Goal: Task Accomplishment & Management: Use online tool/utility

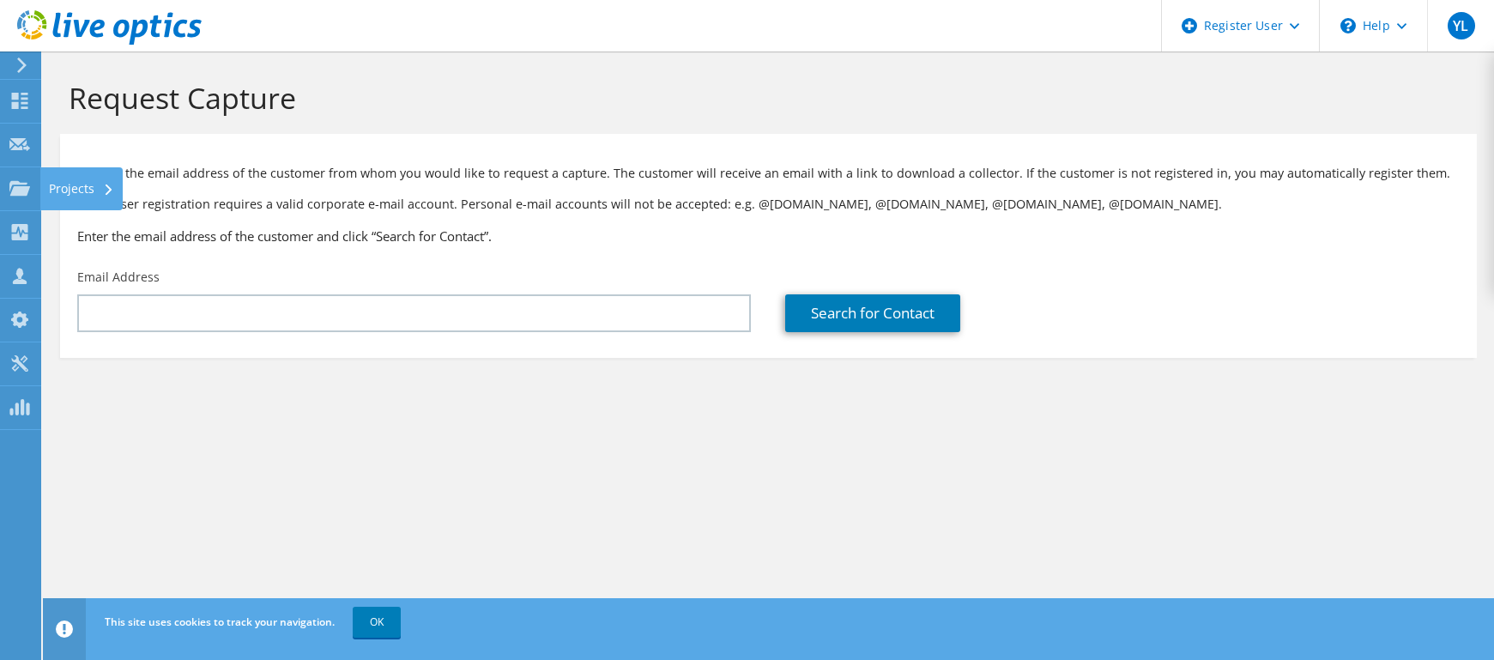
click at [42, 185] on div "Projects" at bounding box center [81, 188] width 82 height 43
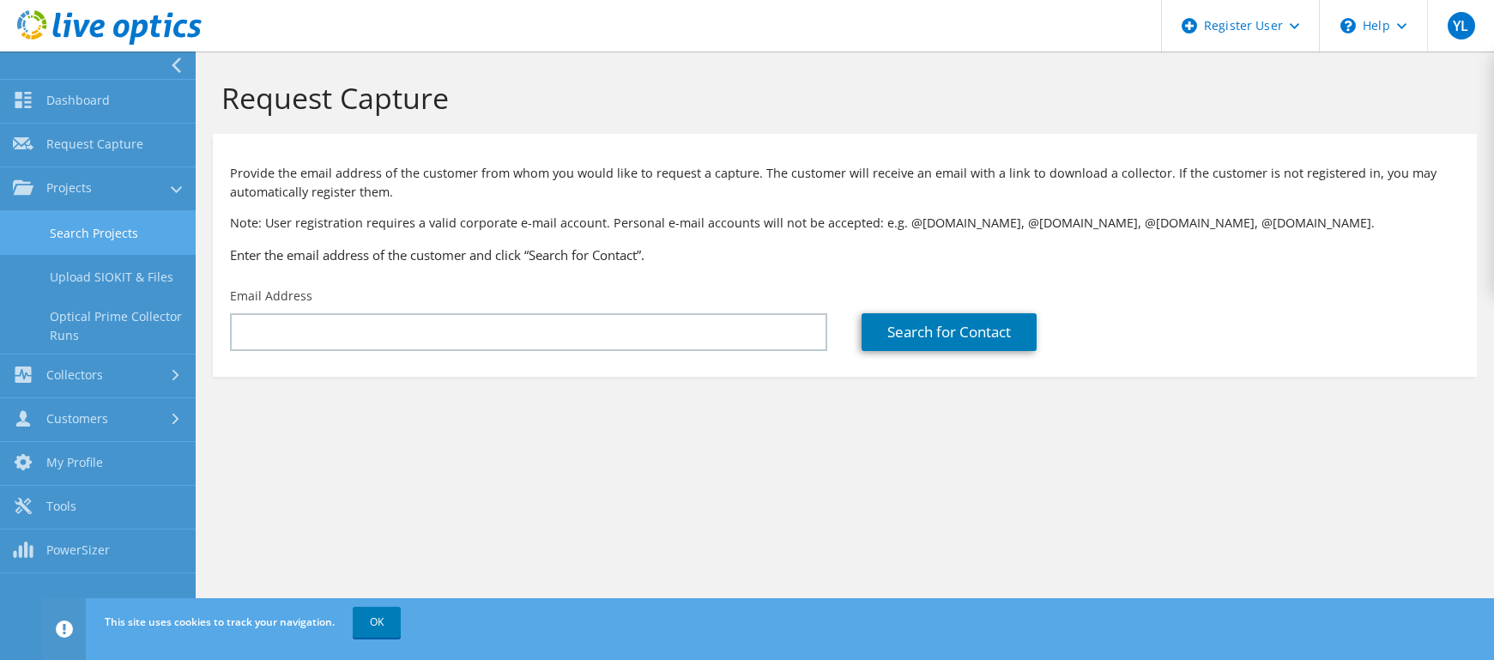
click at [99, 241] on link "Search Projects" at bounding box center [98, 233] width 196 height 44
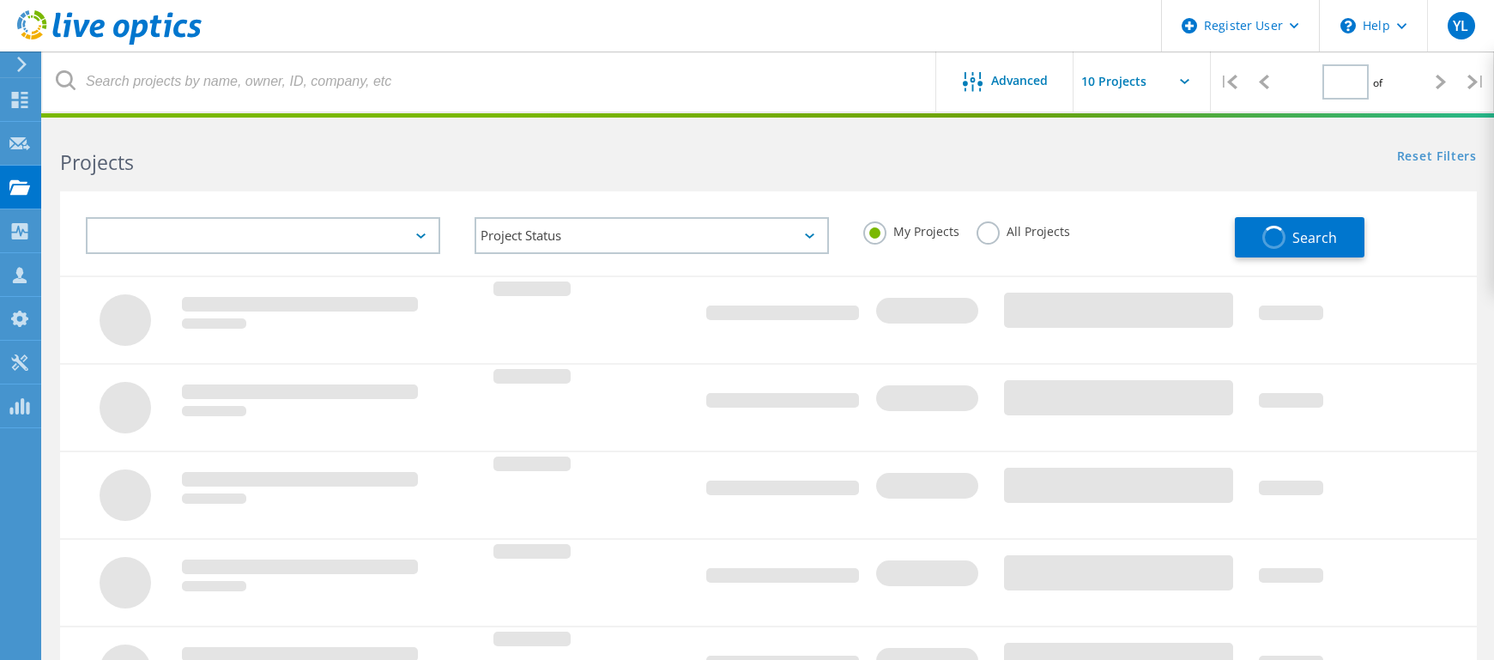
type input "1"
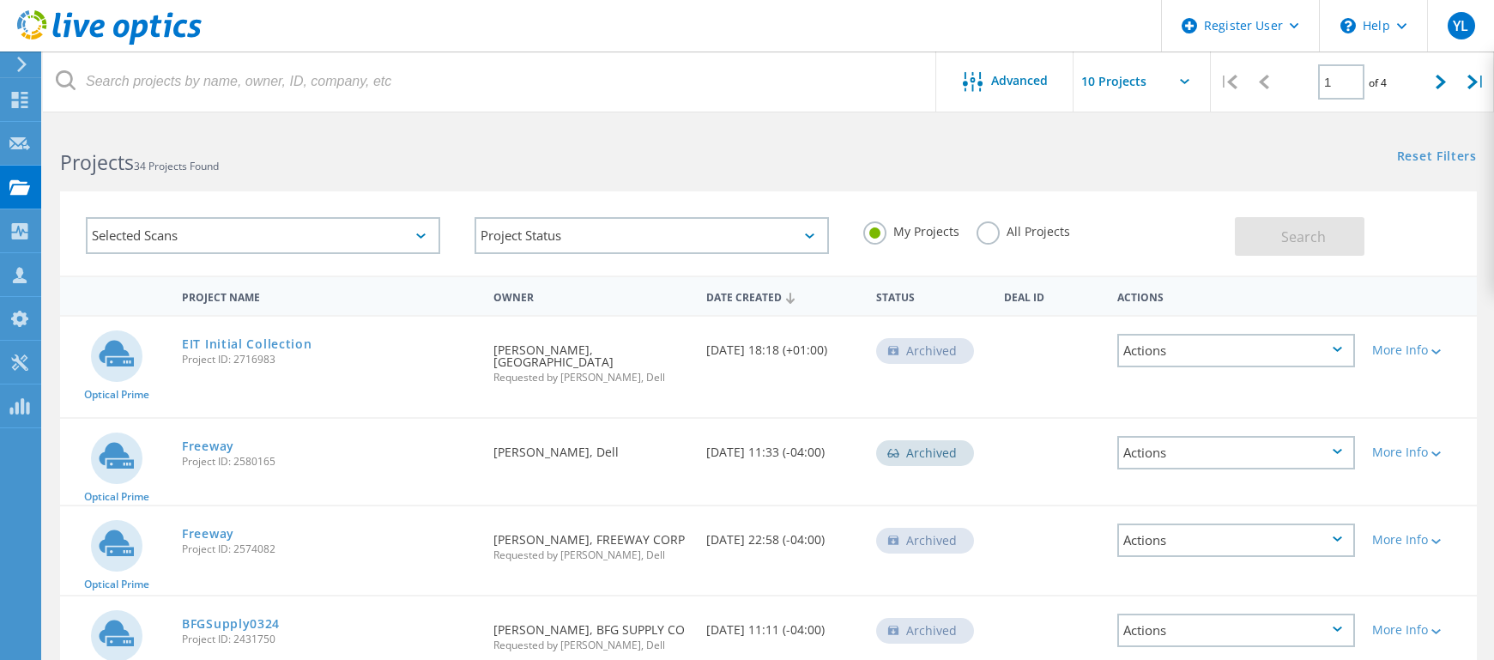
drag, startPoint x: 989, startPoint y: 235, endPoint x: 644, endPoint y: 233, distance: 345.0
click at [988, 235] on label "All Projects" at bounding box center [1023, 229] width 94 height 16
click at [0, 0] on input "All Projects" at bounding box center [0, 0] width 0 height 0
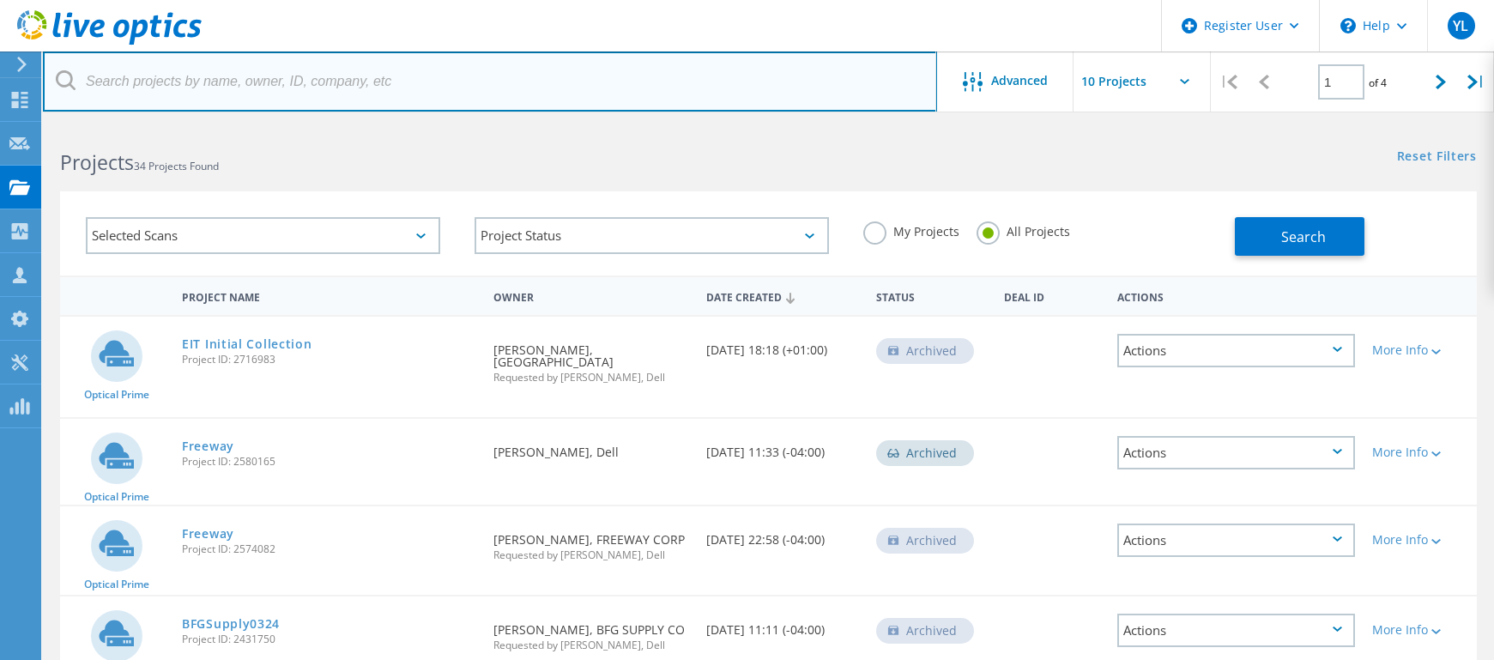
click at [317, 79] on input "text" at bounding box center [490, 81] width 894 height 60
paste input "Is everything running and performing smoothly on the server and networking side…"
type input "Is everything running and performing smoothly on the server and networking side…"
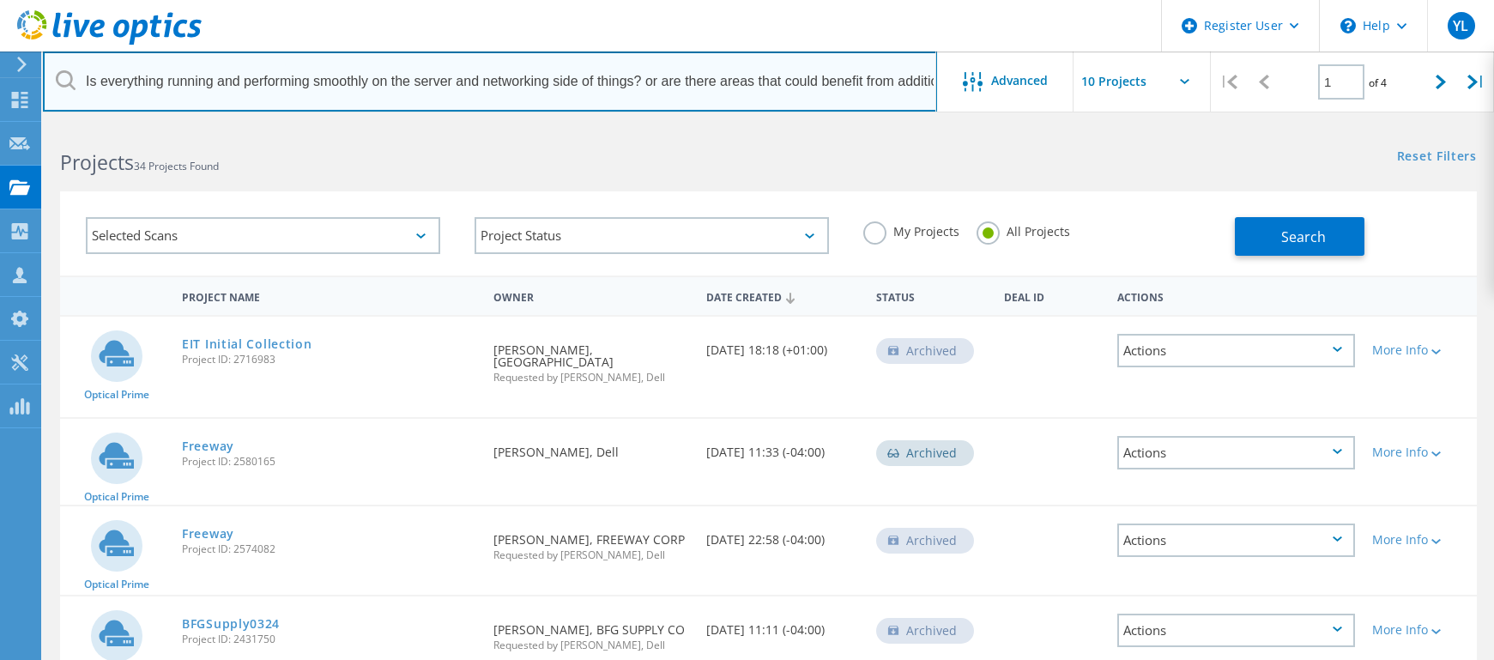
drag, startPoint x: 932, startPoint y: 83, endPoint x: -44, endPoint y: 88, distance: 975.6
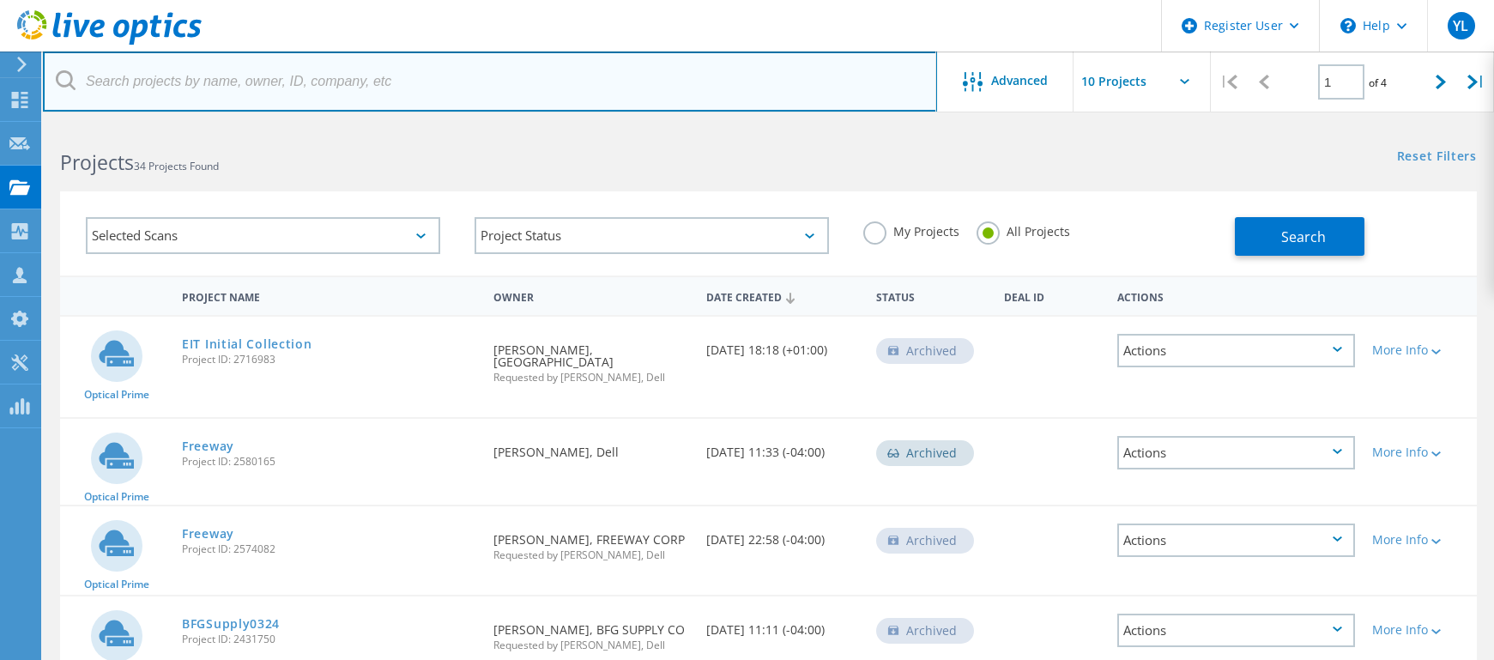
click at [356, 76] on input "text" at bounding box center [490, 81] width 894 height 60
paste input "[EMAIL_ADDRESS][DOMAIN_NAME]"
type input "[EMAIL_ADDRESS][DOMAIN_NAME]"
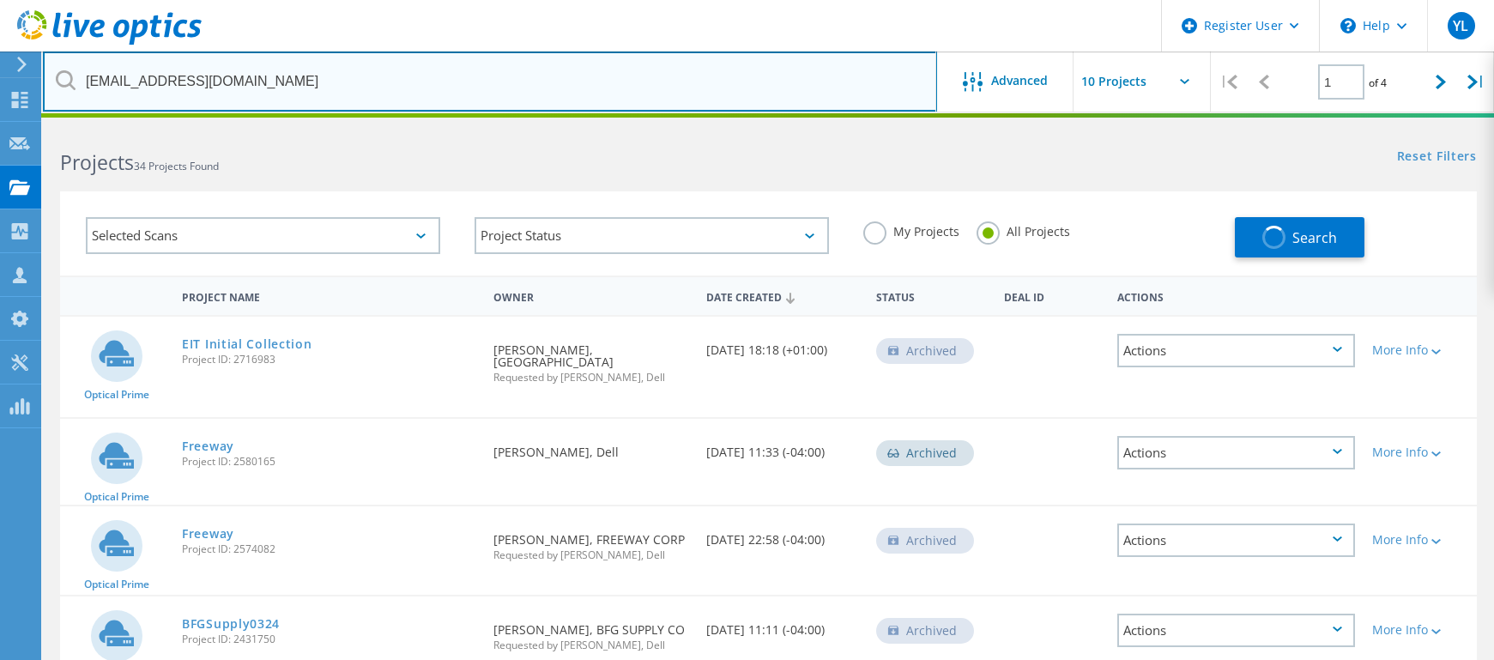
click at [367, 90] on input "[EMAIL_ADDRESS][DOMAIN_NAME]" at bounding box center [490, 81] width 894 height 60
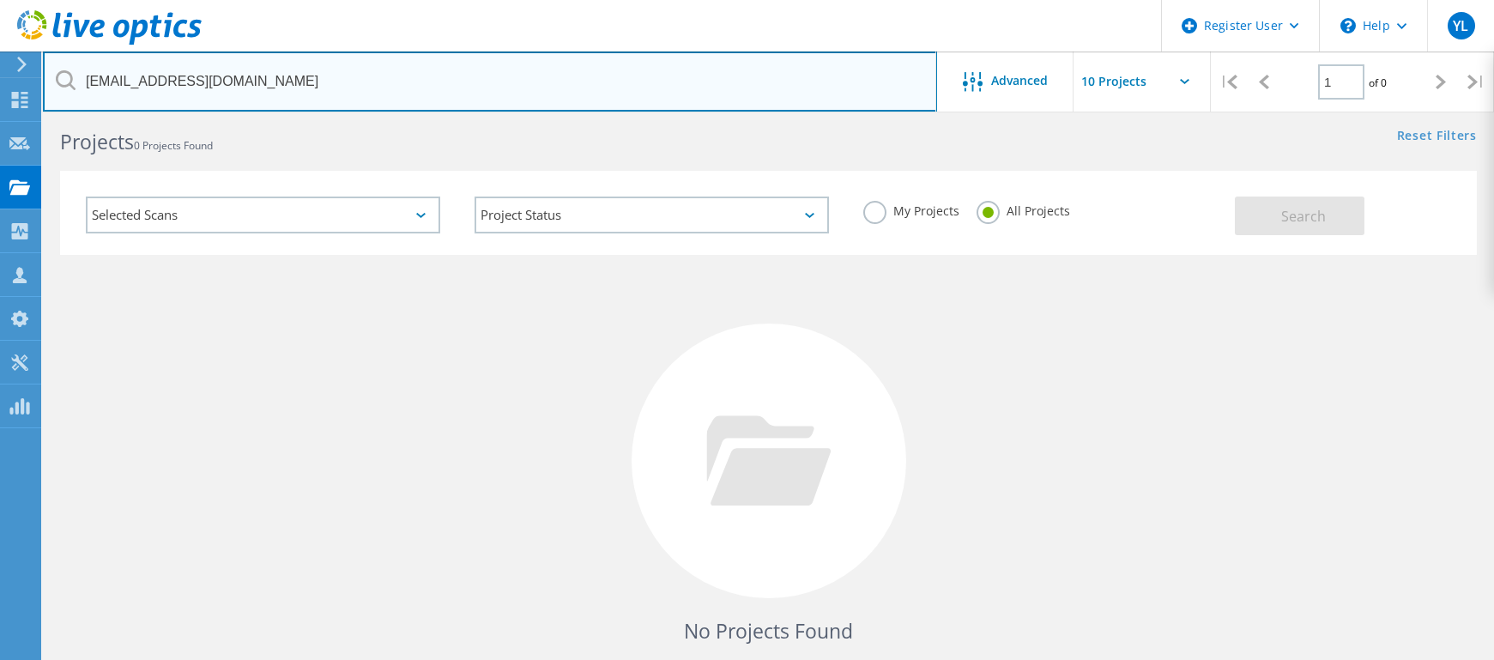
scroll to position [5, 0]
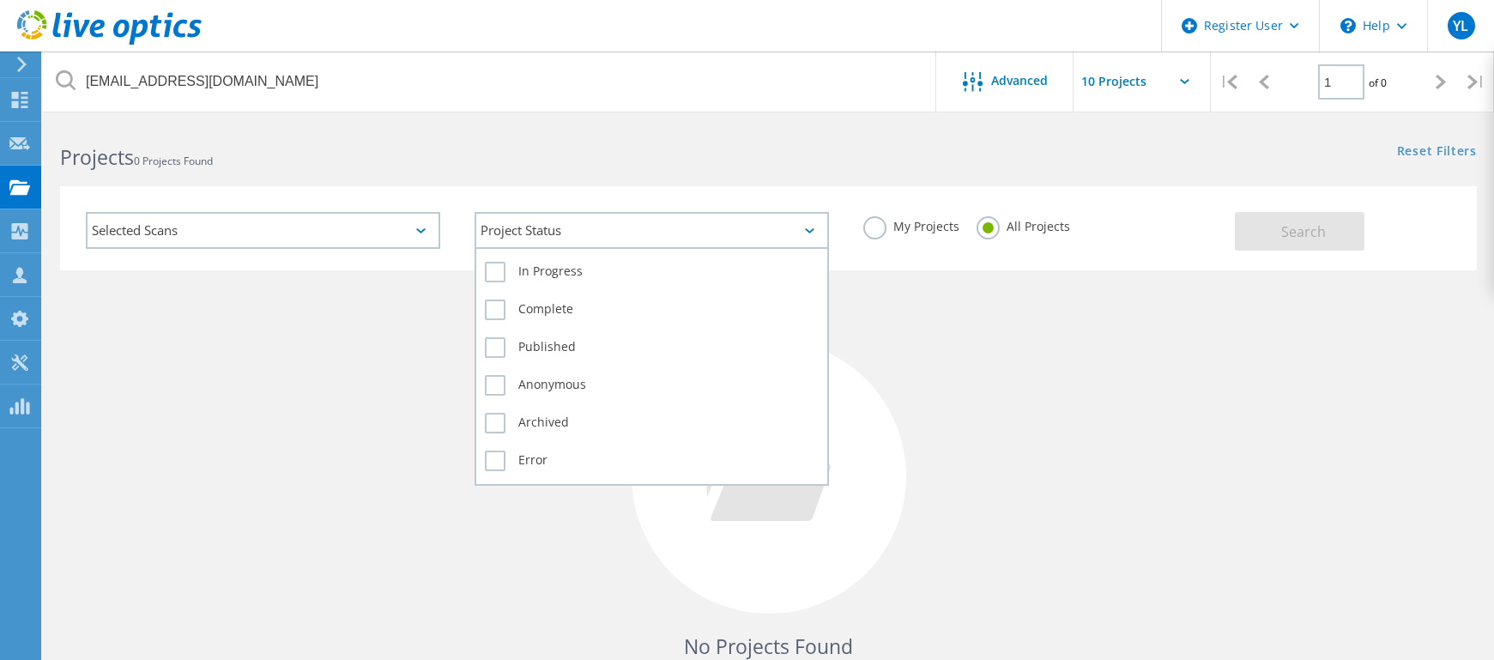
click at [799, 233] on div "Project Status" at bounding box center [652, 230] width 354 height 37
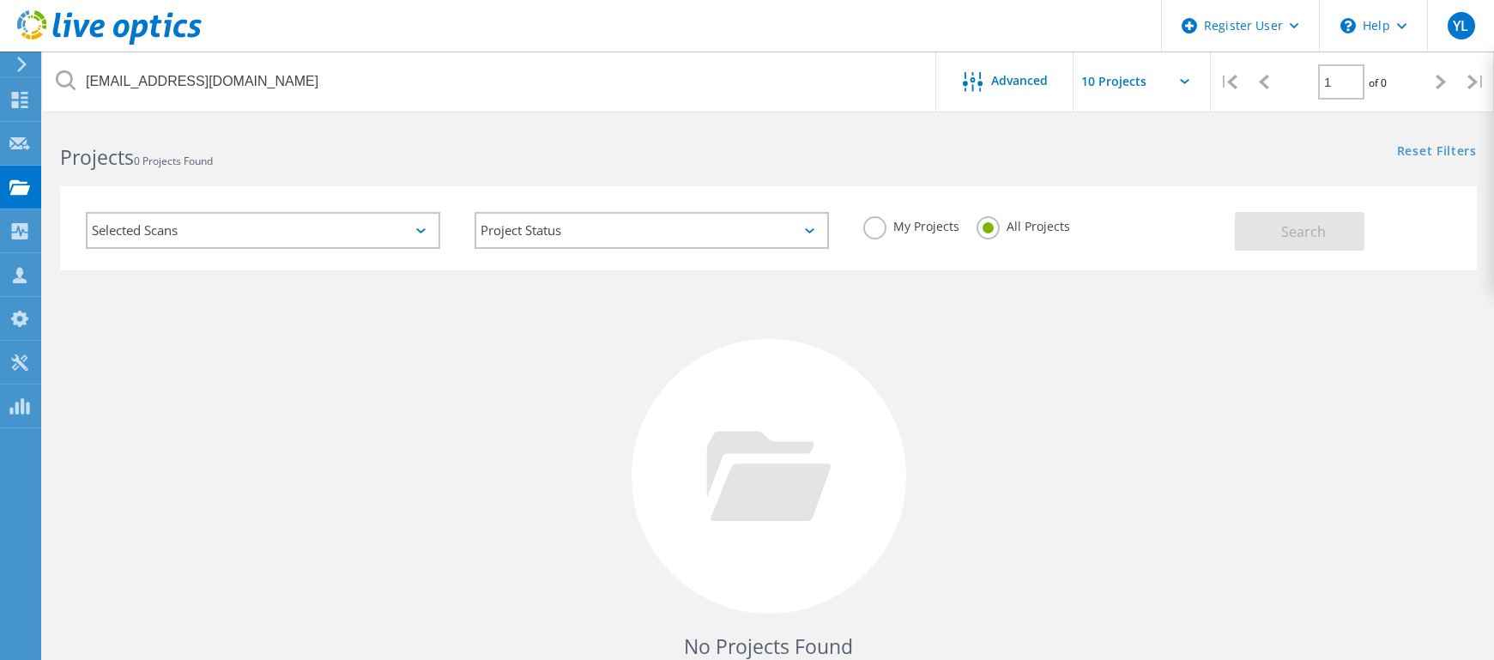
click at [420, 224] on div "Selected Scans" at bounding box center [263, 230] width 354 height 37
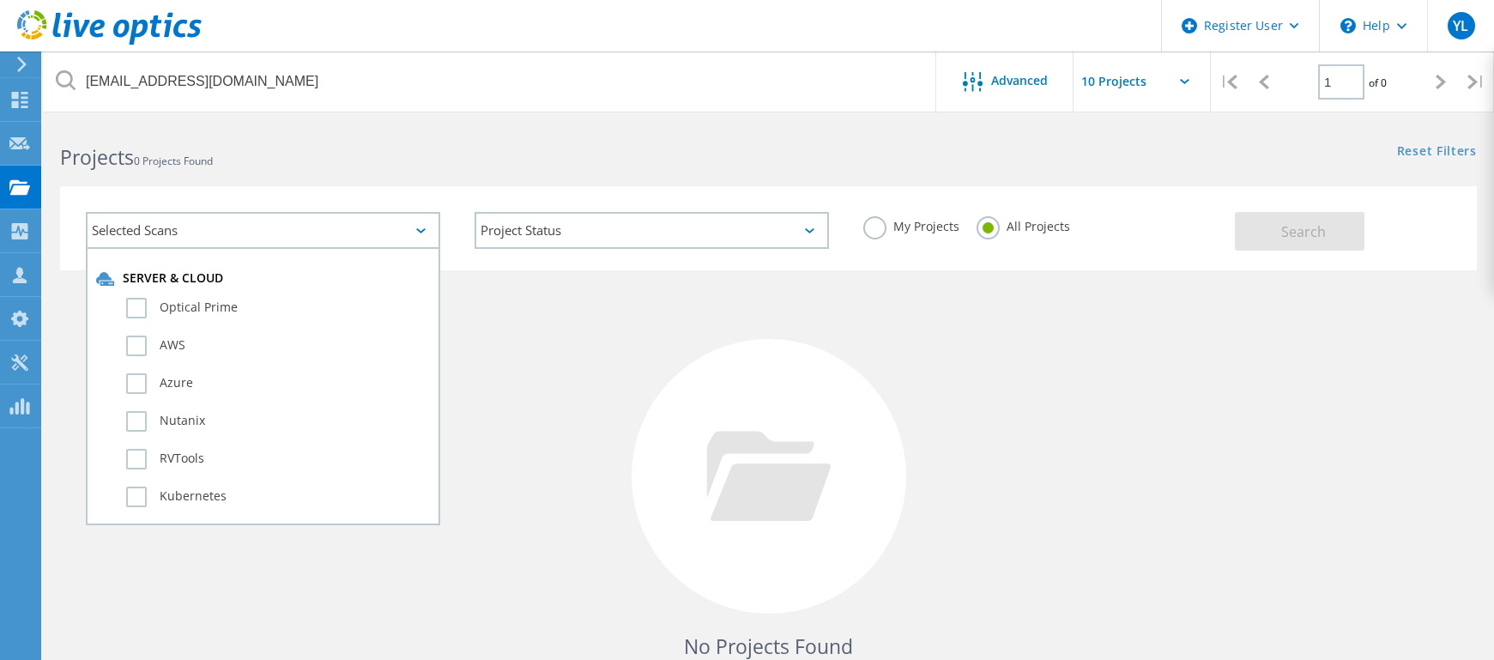
click at [420, 224] on div "Selected Scans" at bounding box center [263, 230] width 354 height 37
